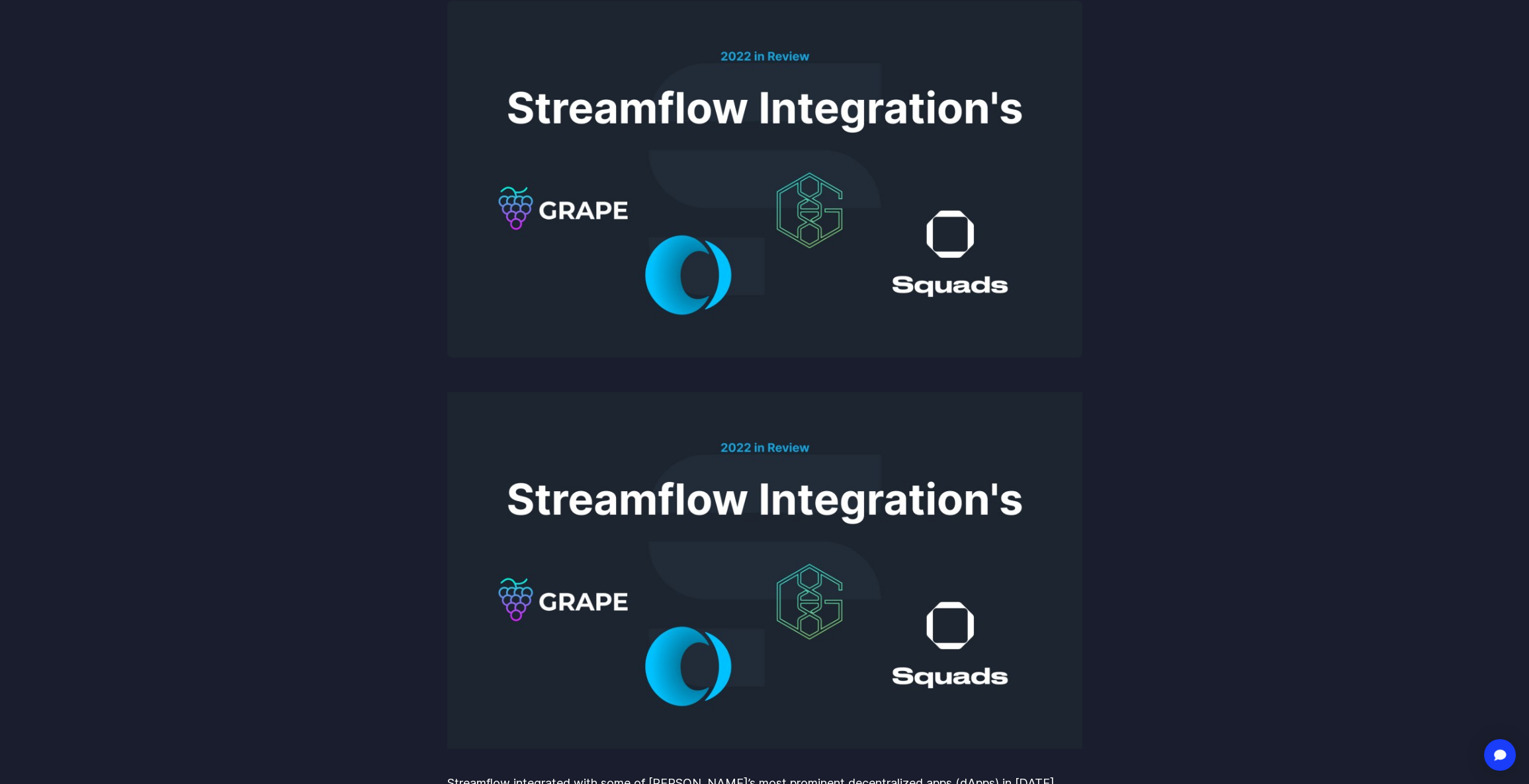
scroll to position [264, 0]
